Goal: Task Accomplishment & Management: Use online tool/utility

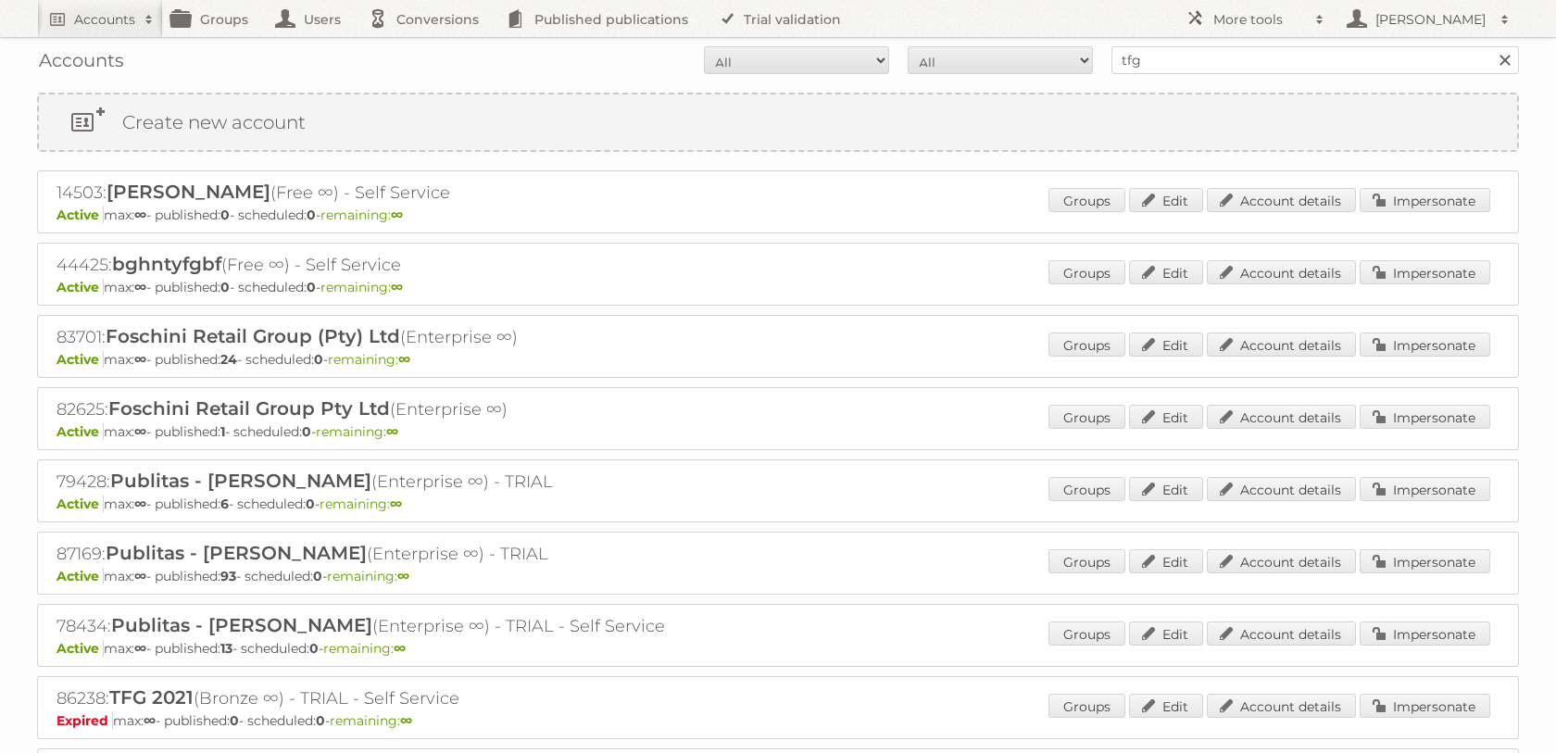
click at [1206, 44] on div "Accounts All Active Expired Pending All Paid Trials Self service tfg Search" at bounding box center [778, 60] width 1482 height 46
click at [1203, 44] on div "Accounts All Active Expired Pending All Paid Trials Self service tfg Search" at bounding box center [778, 60] width 1482 height 46
click at [1183, 55] on input "tfg" at bounding box center [1316, 60] width 408 height 28
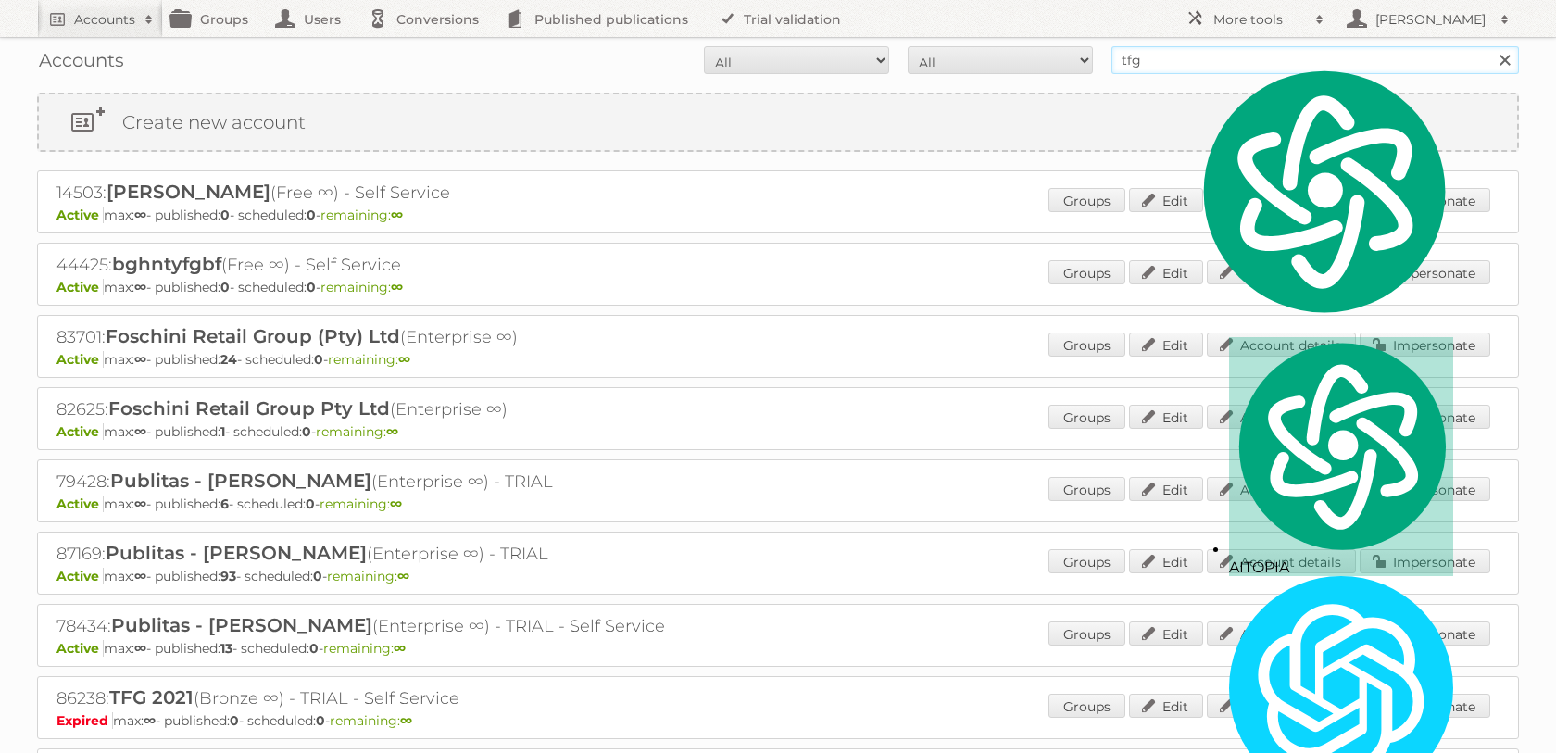
click at [1183, 55] on input "tfg" at bounding box center [1316, 60] width 408 height 28
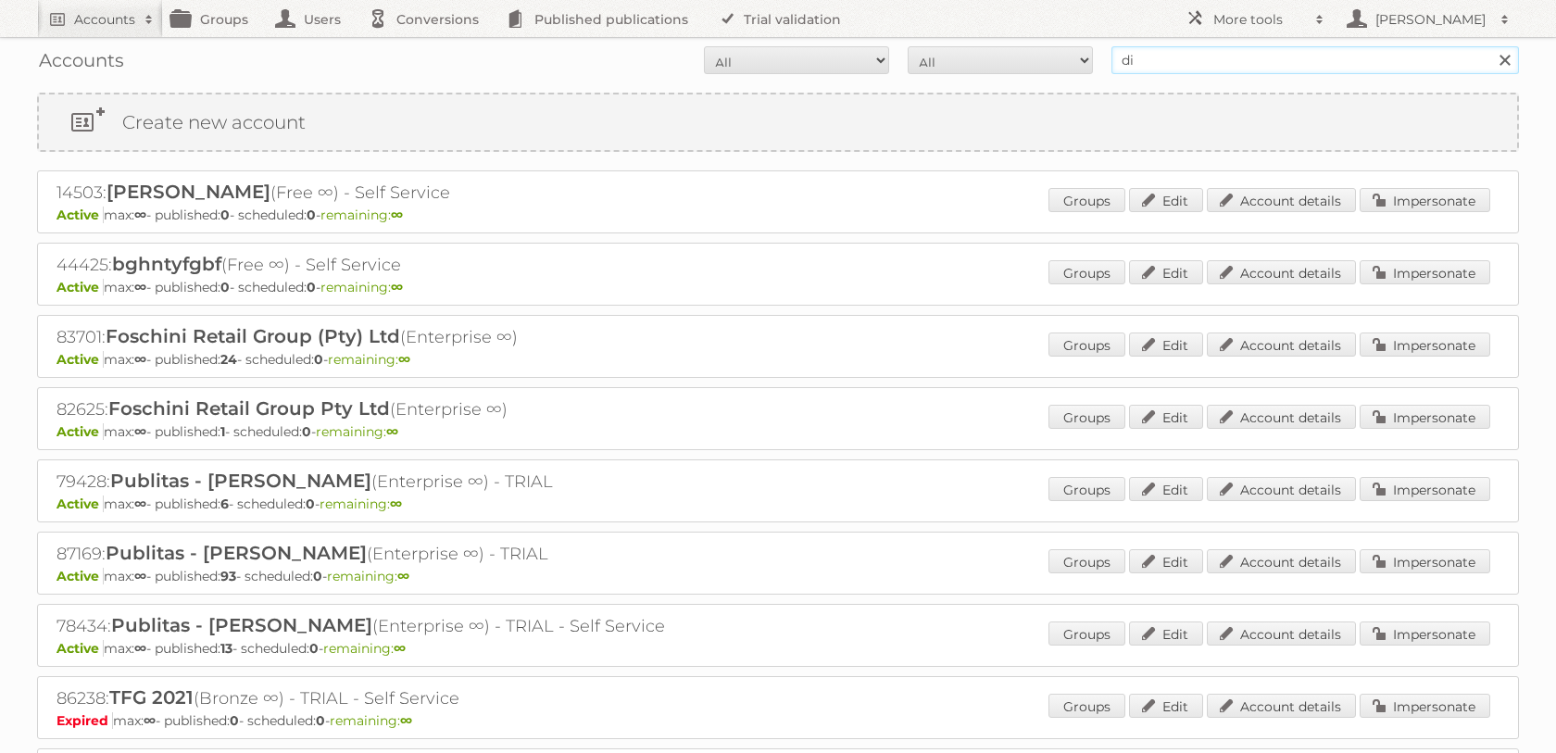
type input "d"
type input "the [PERSON_NAME]"
click at [1490, 46] on input "Search" at bounding box center [1504, 60] width 28 height 28
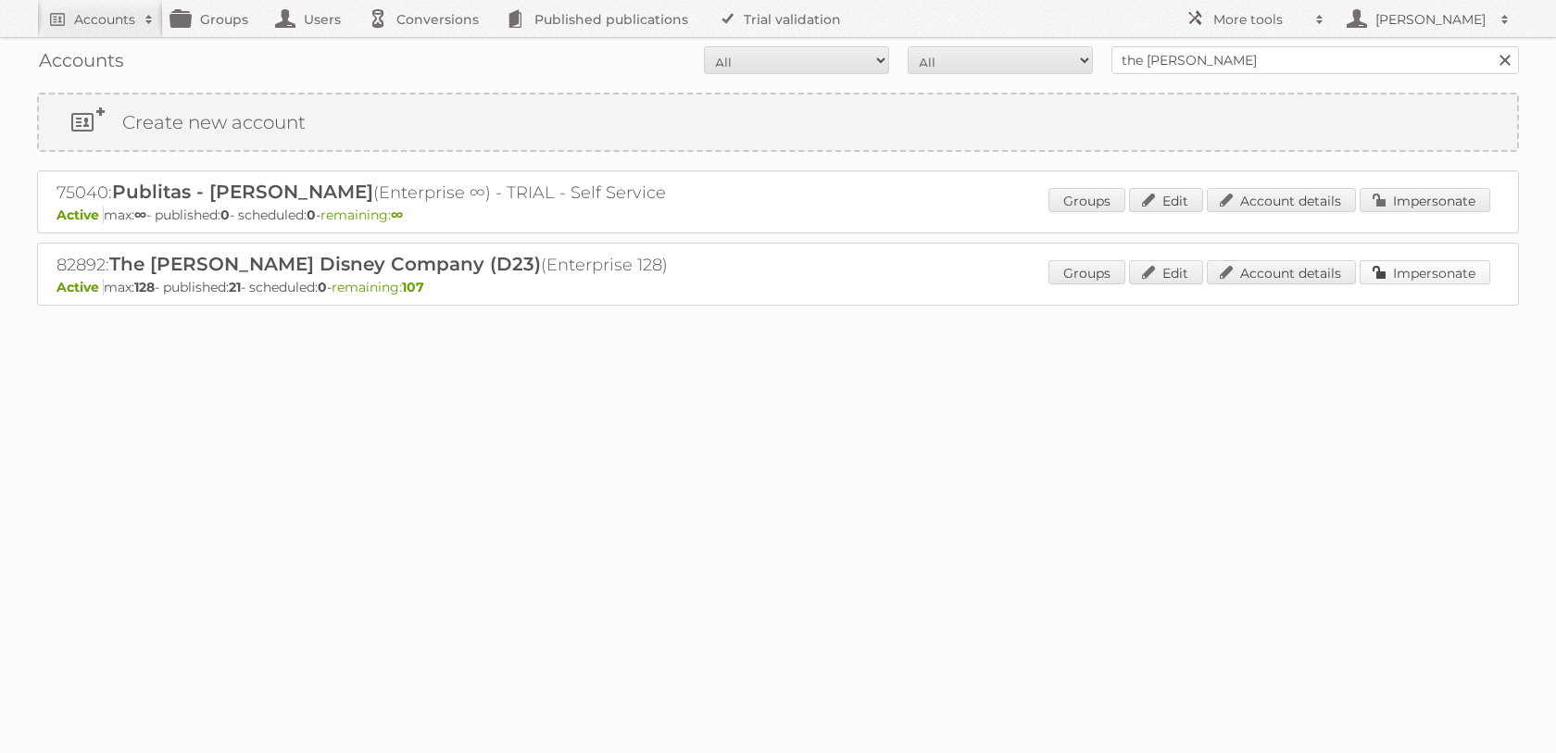
click at [1414, 284] on link "Impersonate" at bounding box center [1425, 272] width 131 height 24
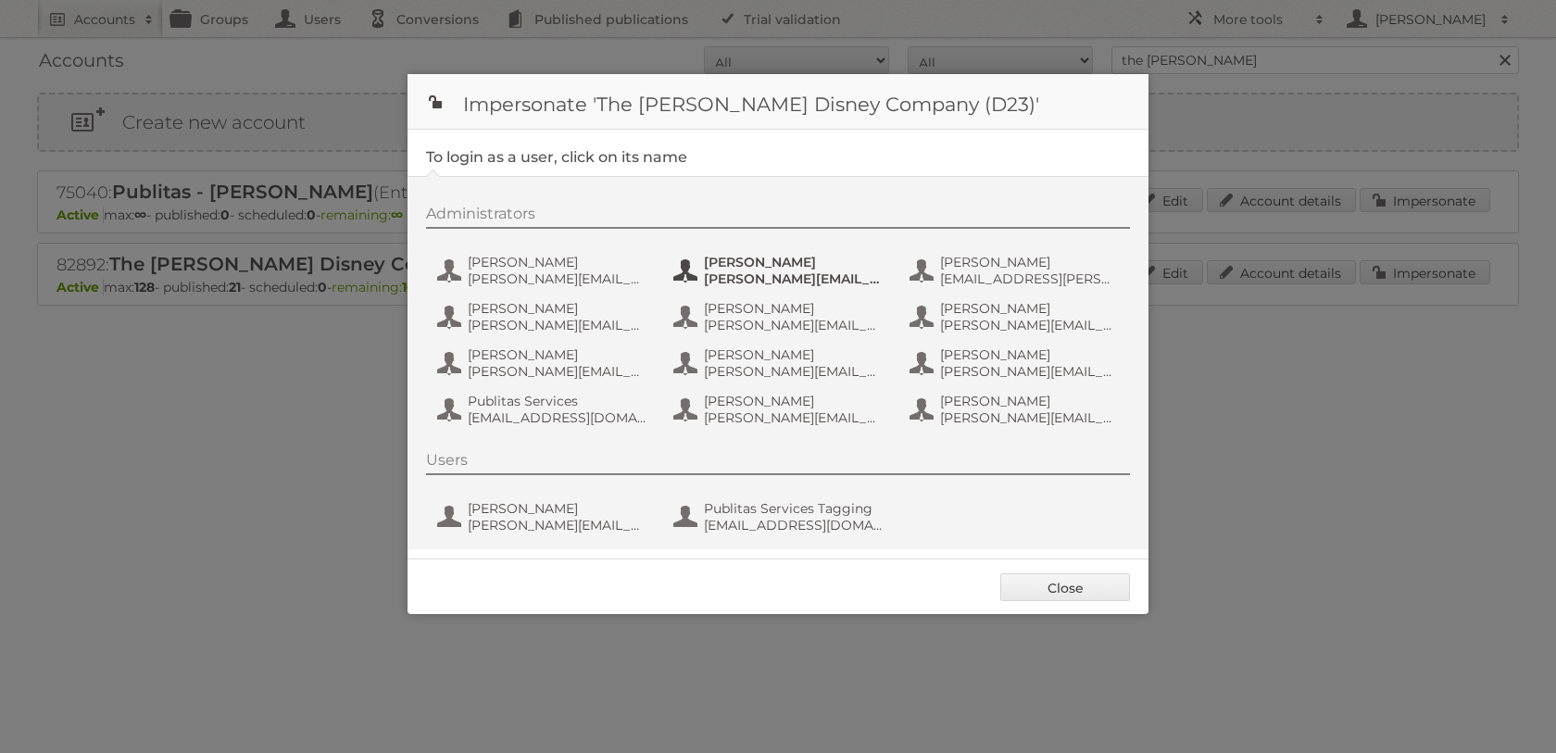
click at [743, 267] on span "[PERSON_NAME]" at bounding box center [794, 262] width 180 height 17
